Goal: Information Seeking & Learning: Find specific fact

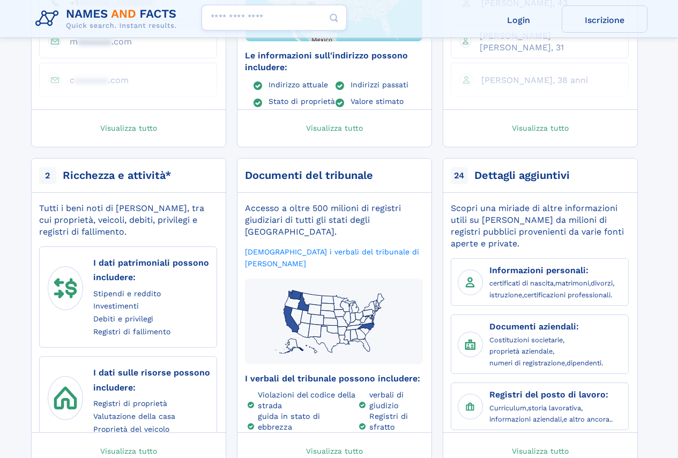
scroll to position [482, 0]
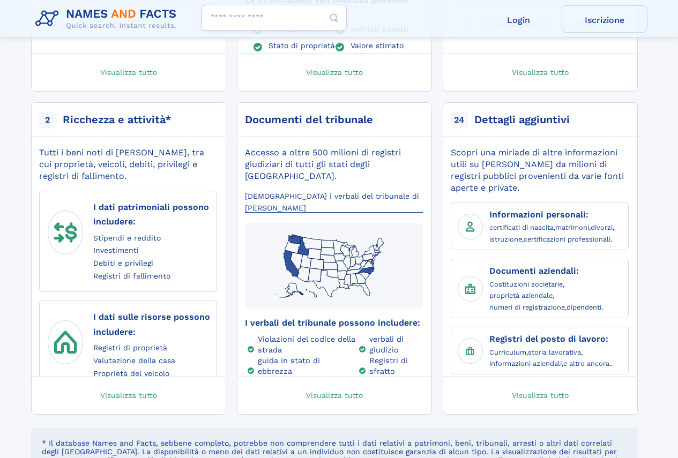
click at [324, 192] on font "Vedi i verbali del tribunale di David Gustavson" at bounding box center [332, 202] width 174 height 20
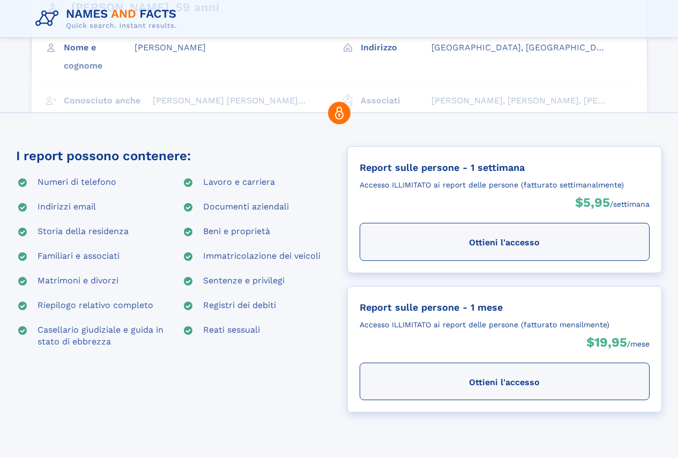
scroll to position [107, 0]
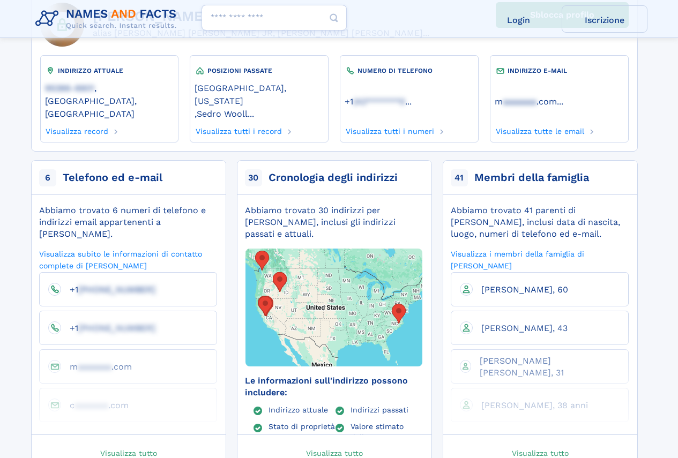
scroll to position [107, 0]
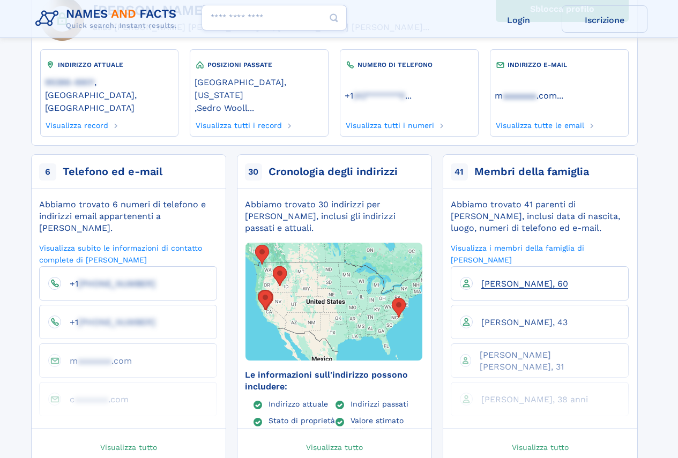
click at [523, 279] on font "Laraie Ann Gustavson, 60" at bounding box center [524, 284] width 87 height 10
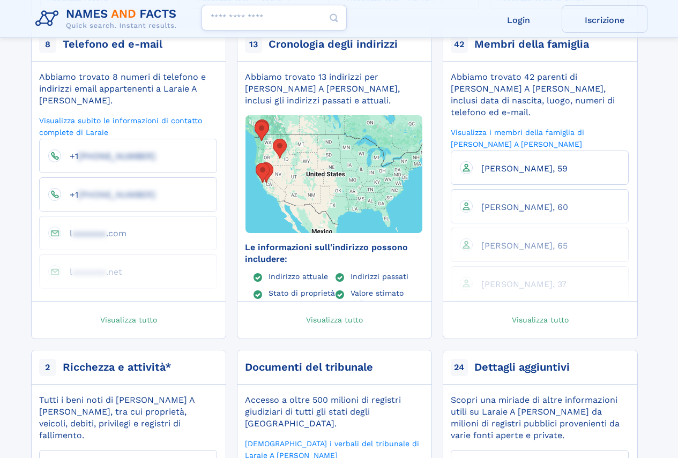
scroll to position [161, 0]
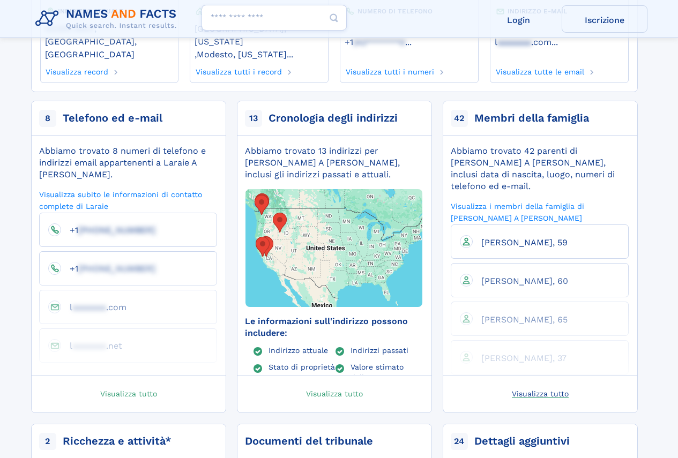
click at [542, 389] on font "Visualizza tutto" at bounding box center [540, 393] width 57 height 9
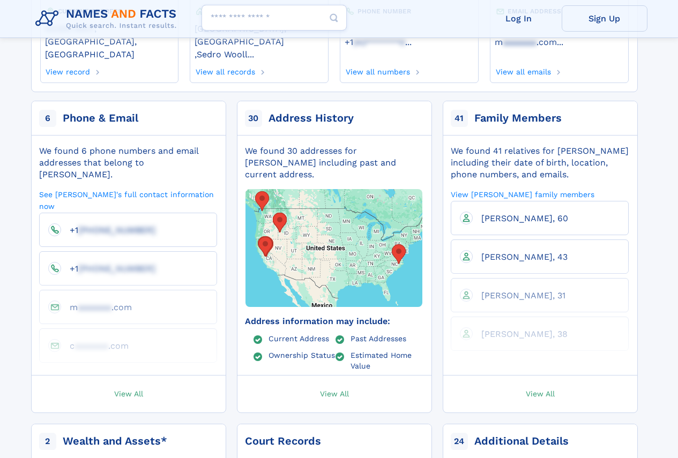
scroll to position [159, 0]
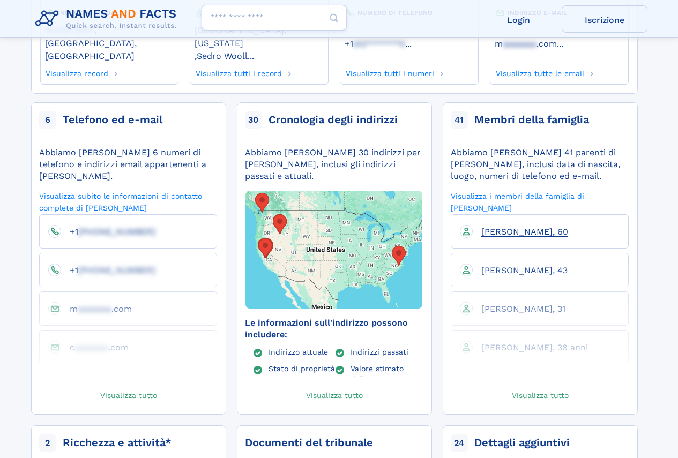
click at [526, 227] on font "[PERSON_NAME], 60" at bounding box center [524, 232] width 87 height 10
